Goal: Information Seeking & Learning: Learn about a topic

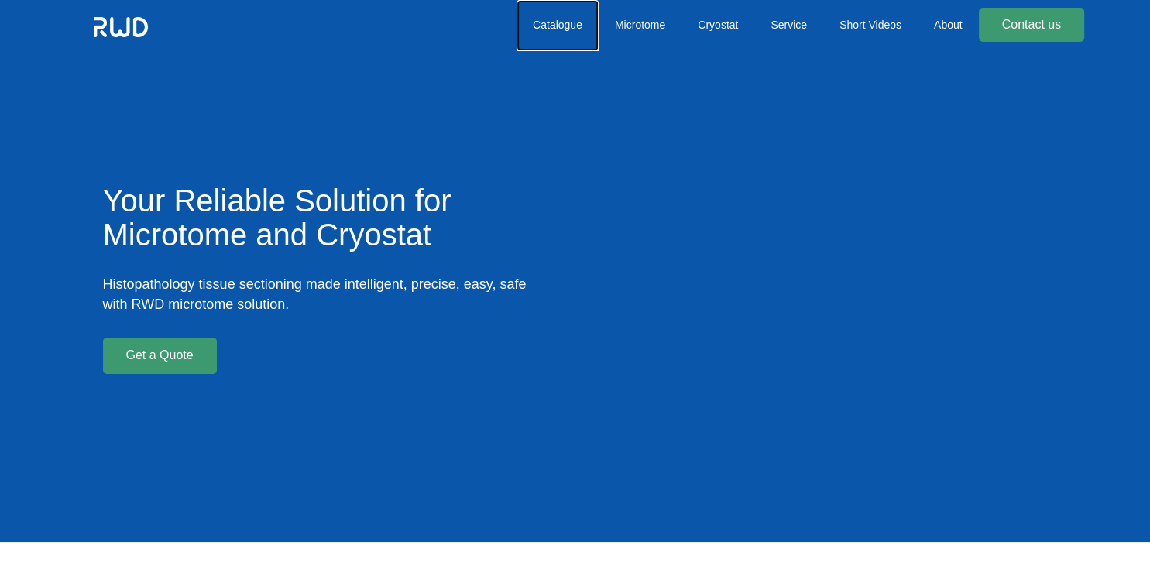
click at [538, 20] on link "Catalogue" at bounding box center [557, 25] width 82 height 51
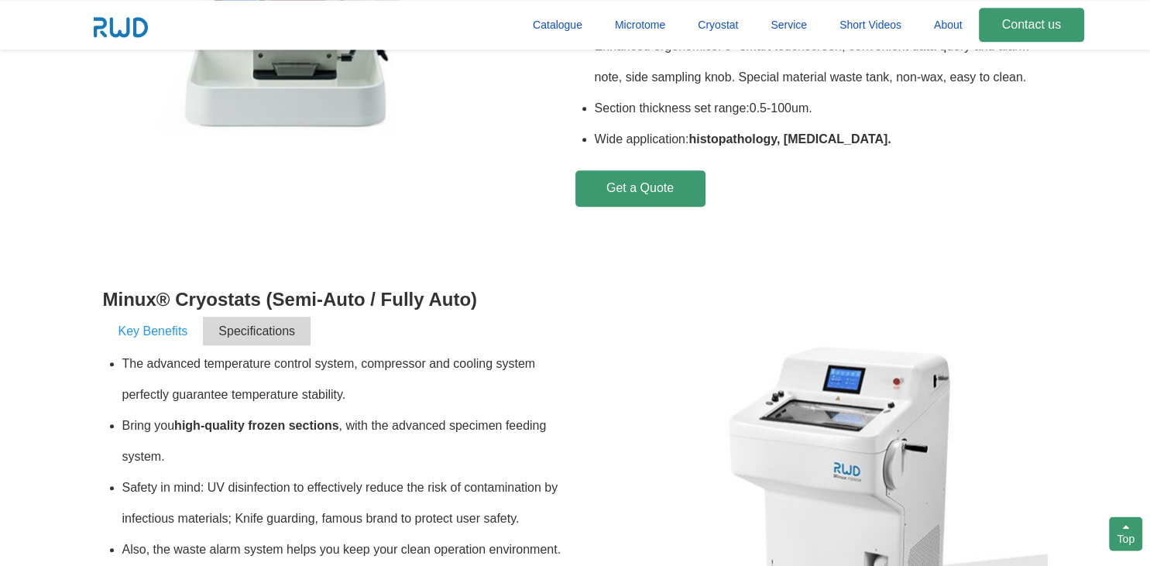
scroll to position [892, 0]
drag, startPoint x: 183, startPoint y: 297, endPoint x: 262, endPoint y: 301, distance: 79.8
click at [262, 301] on h3 "Minux® Cryostats (Semi-Auto / Fully Auto)" at bounding box center [339, 300] width 472 height 31
click at [173, 234] on div "Minux® Rotary Paraffin Microtomes (Semi-Auto / Fully Auto) Key Benefits Specifi…" at bounding box center [575, 17] width 945 height 503
drag, startPoint x: 175, startPoint y: 300, endPoint x: 266, endPoint y: 299, distance: 91.4
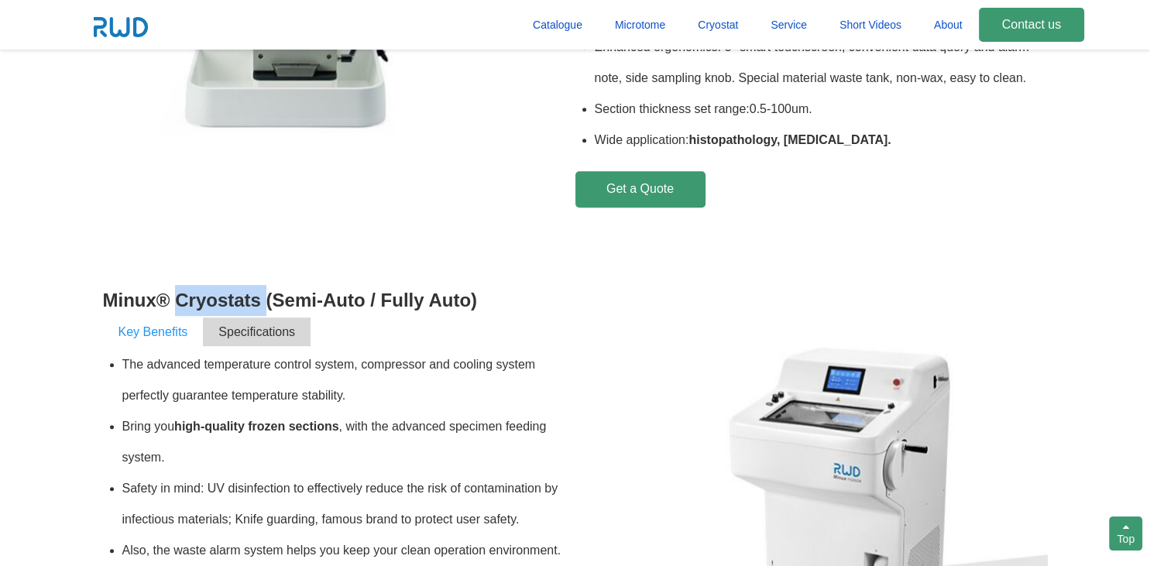
click at [266, 299] on h3 "Minux® Cryostats (Semi-Auto / Fully Auto)" at bounding box center [339, 300] width 472 height 31
copy h3 "Cryostats"
